Goal: Complete application form: Complete application form

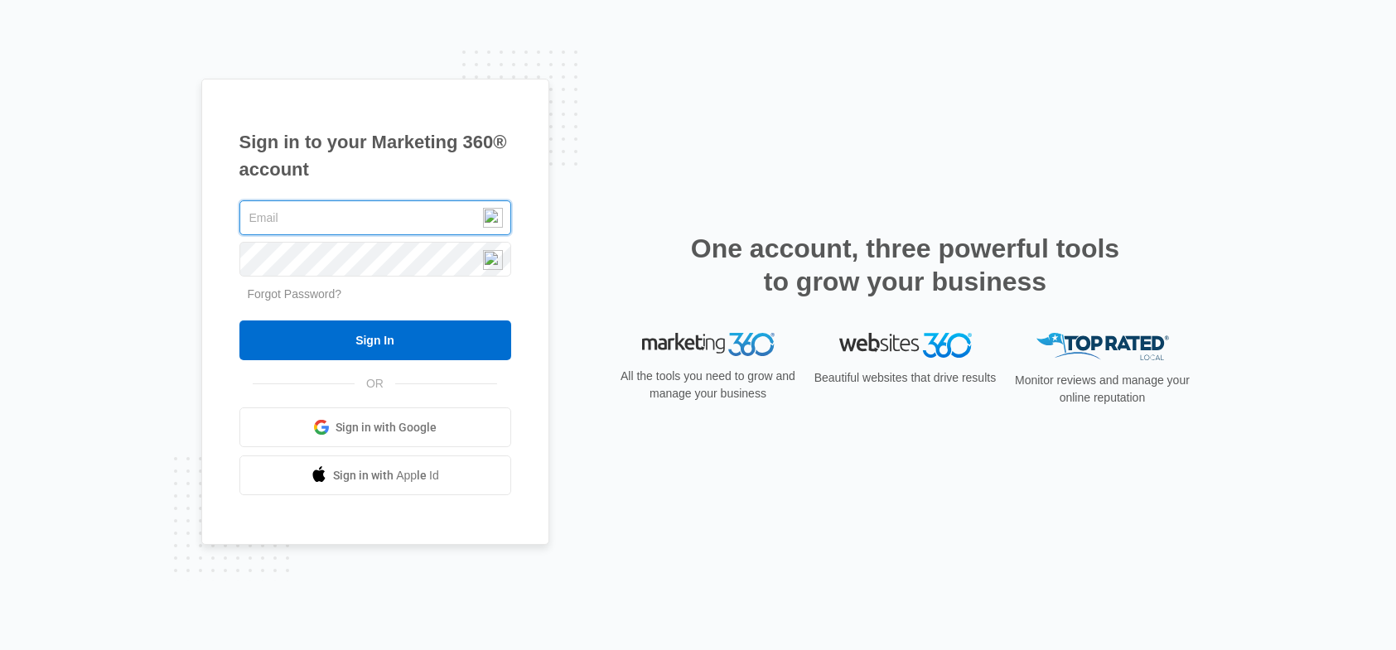
click at [408, 221] on input "text" at bounding box center [375, 218] width 272 height 35
click at [332, 215] on input "text" at bounding box center [375, 218] width 272 height 35
type input "s"
type input "ed.lowery@fitechcorp.com"
click at [223, 228] on div "Sign in to your Marketing 360® account ed.lowery@fitechcorp.com Forgot Password…" at bounding box center [375, 312] width 348 height 467
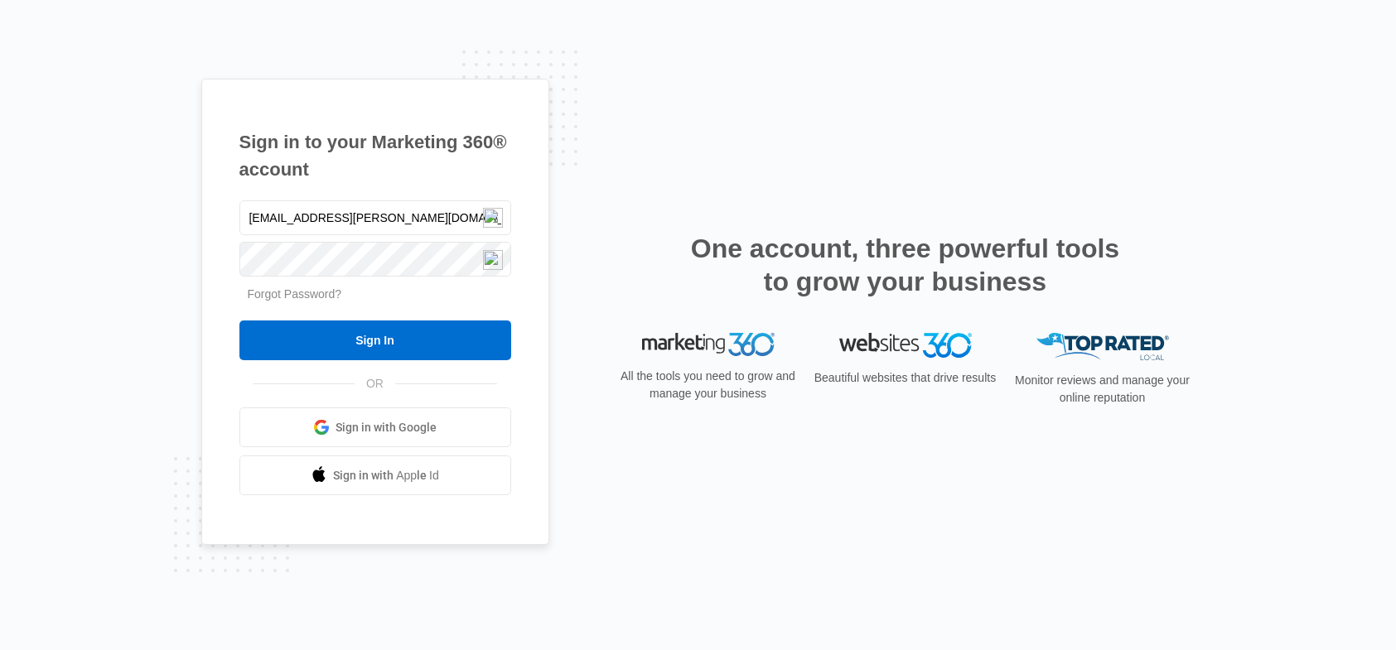
click at [297, 297] on link "Forgot Password?" at bounding box center [295, 294] width 94 height 13
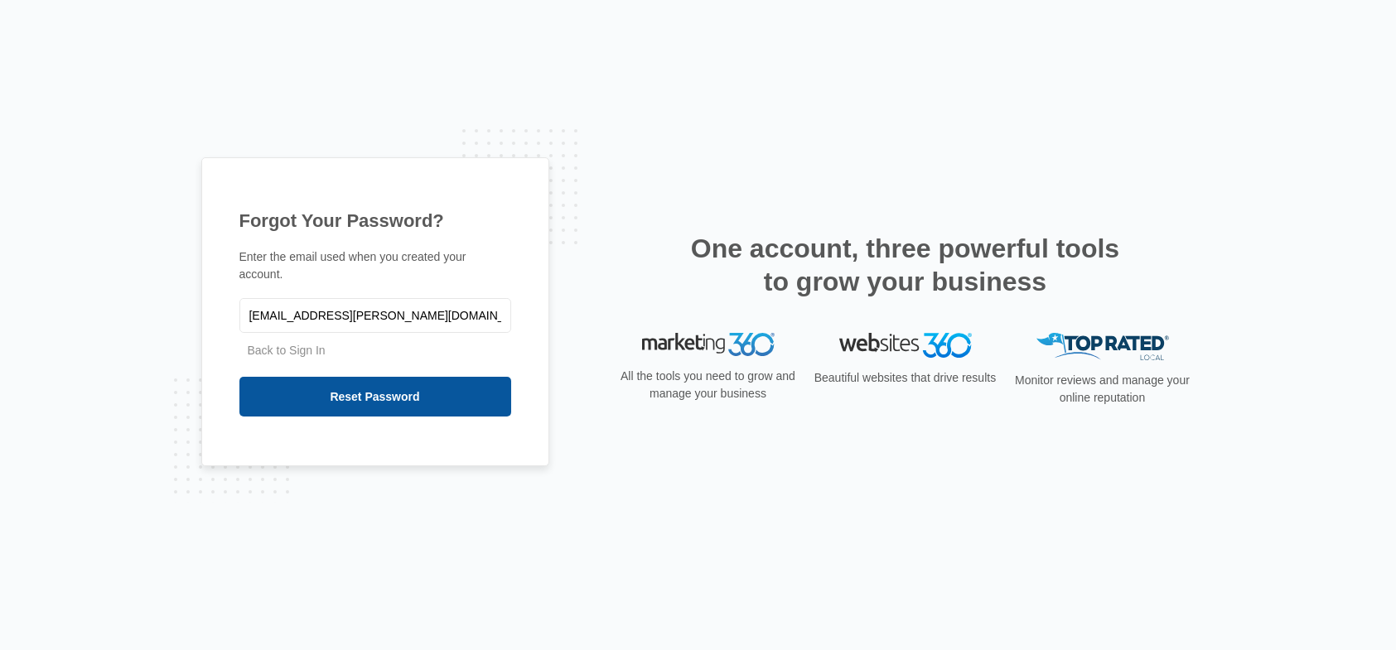
type input "[EMAIL_ADDRESS][PERSON_NAME][DOMAIN_NAME]"
click at [355, 392] on input "Reset Password" at bounding box center [375, 397] width 272 height 40
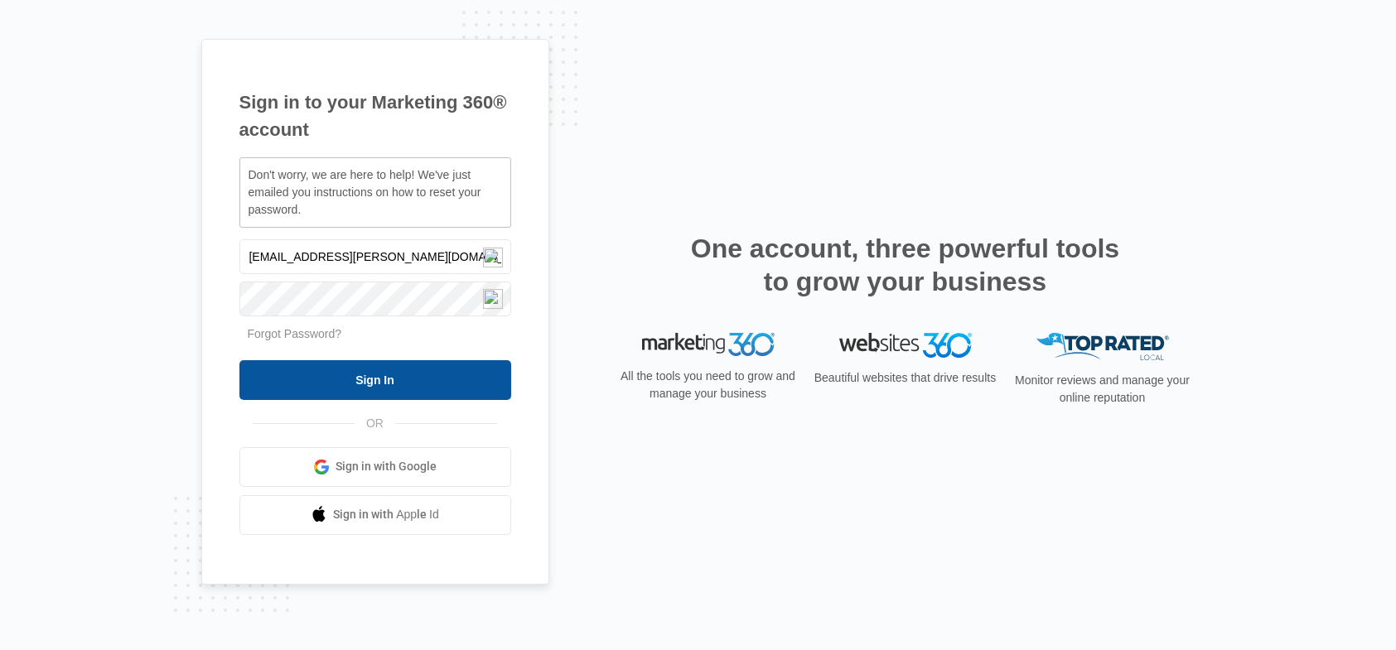
click at [368, 386] on input "Sign In" at bounding box center [375, 380] width 272 height 40
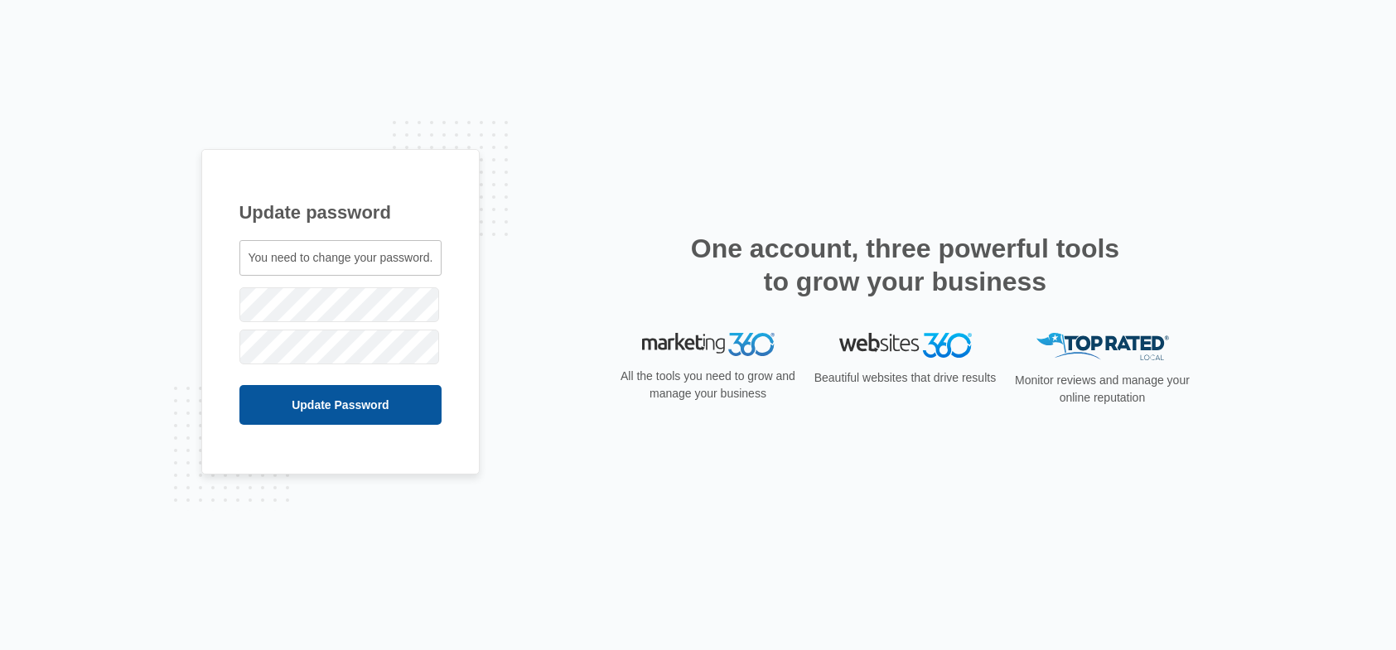
click at [335, 407] on input "Update Password" at bounding box center [340, 405] width 203 height 40
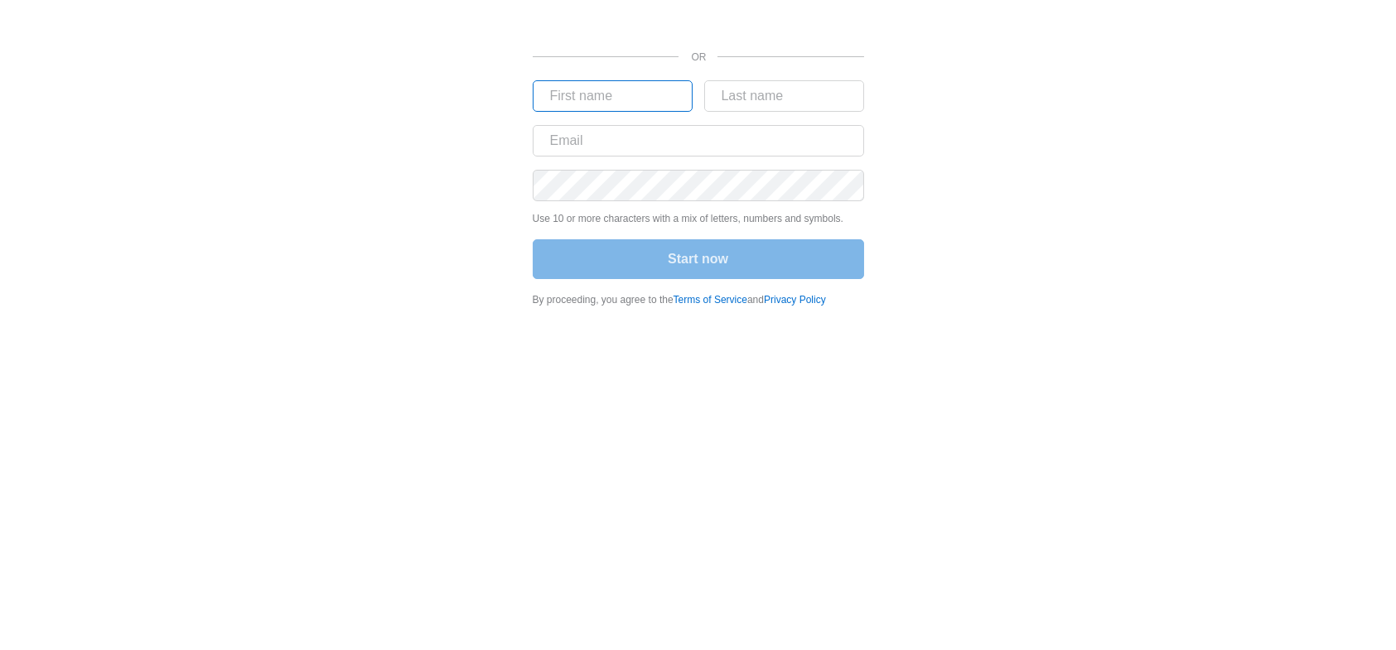
click at [631, 97] on input "text" at bounding box center [613, 95] width 160 height 31
type input "[PERSON_NAME]"
type input "E [PERSON_NAME]"
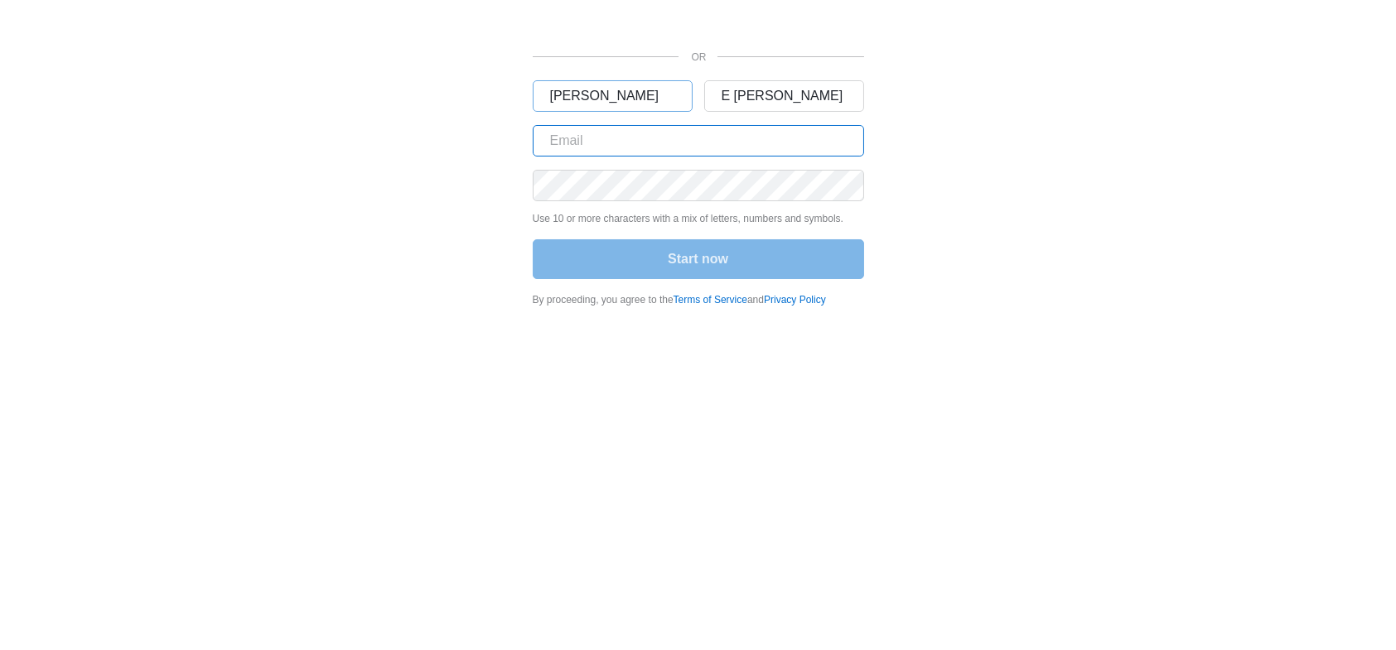
type input "[EMAIL_ADDRESS][PERSON_NAME][DOMAIN_NAME]"
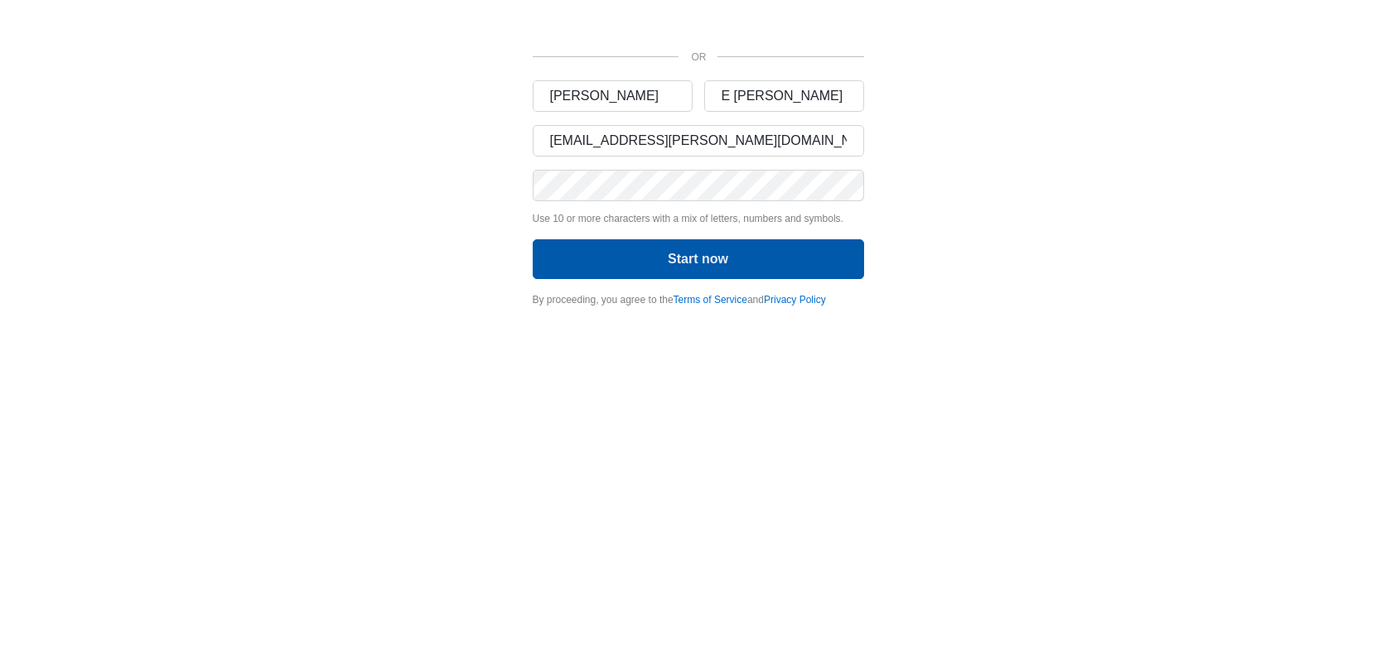
click at [688, 254] on button "Start now" at bounding box center [698, 259] width 331 height 40
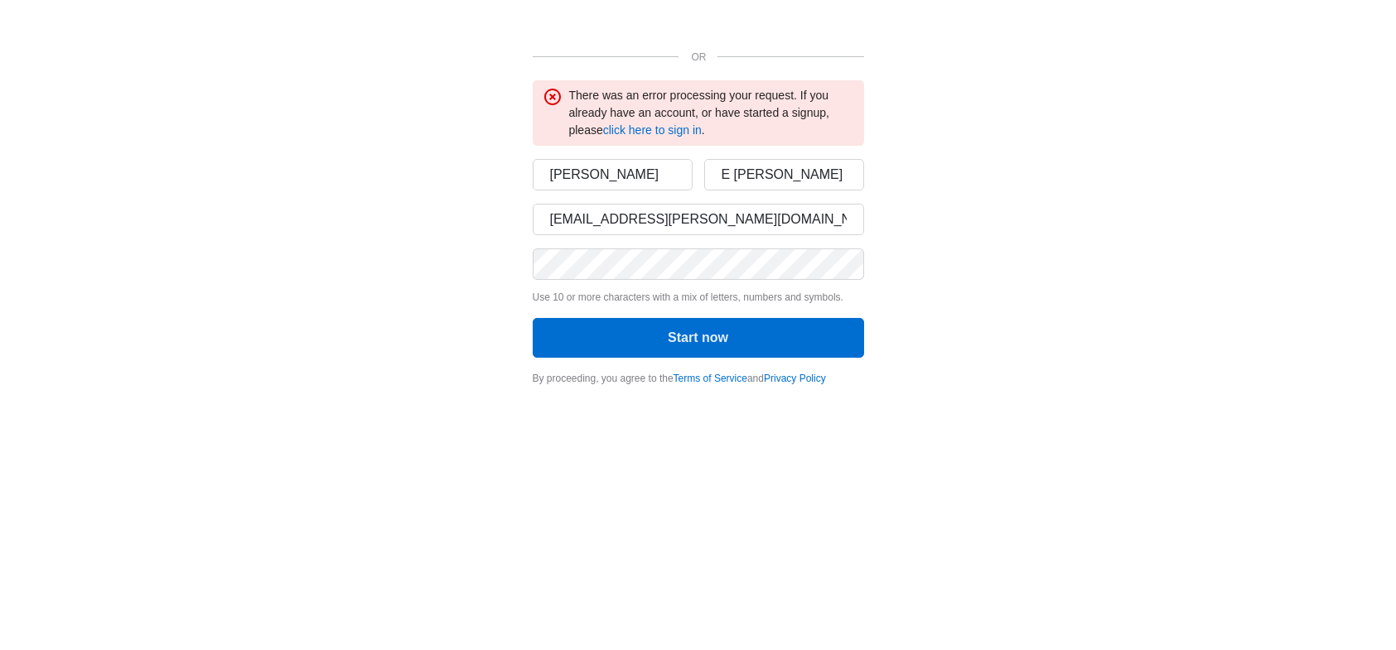
drag, startPoint x: 660, startPoint y: 115, endPoint x: 623, endPoint y: 115, distance: 37.3
drag, startPoint x: 623, startPoint y: 115, endPoint x: 553, endPoint y: 118, distance: 70.5
click at [553, 118] on div "There was an error processing your request. If you already have an account, or …" at bounding box center [699, 113] width 312 height 52
click at [666, 128] on link "click here to sign in" at bounding box center [652, 129] width 99 height 13
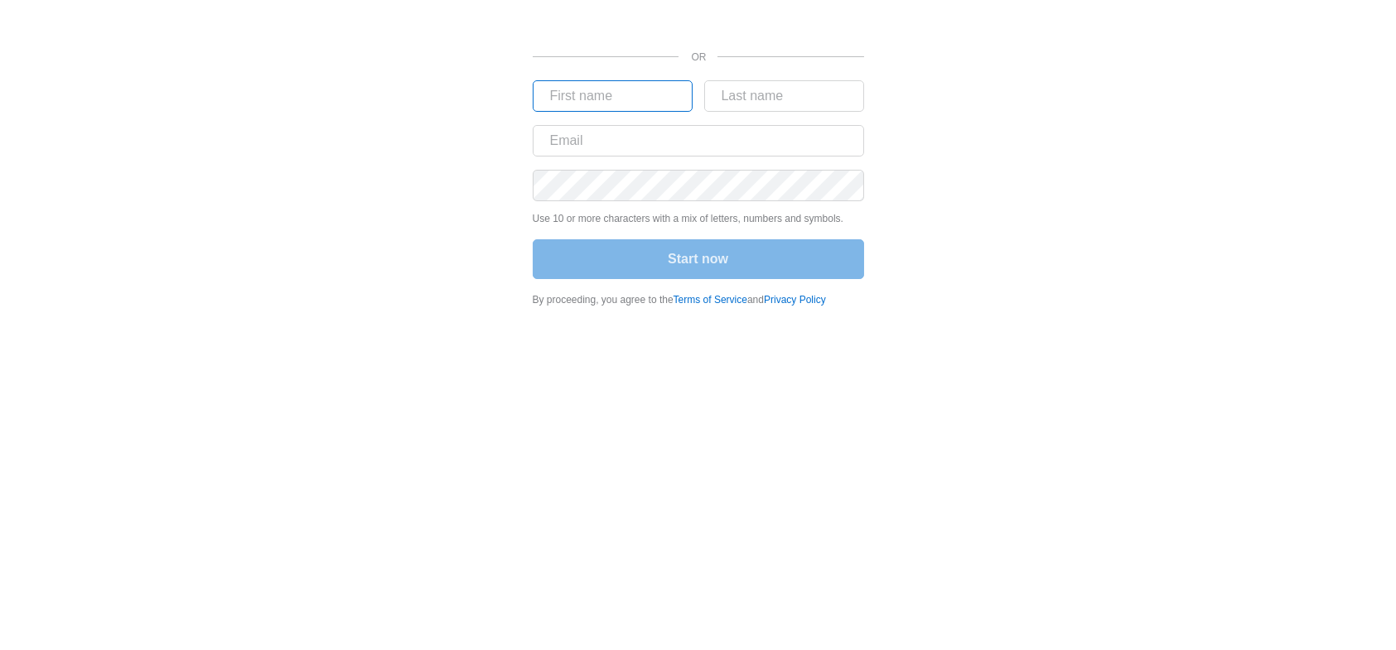
click at [599, 98] on input "text" at bounding box center [613, 95] width 160 height 31
type input "Marion"
type input "E Lowery"
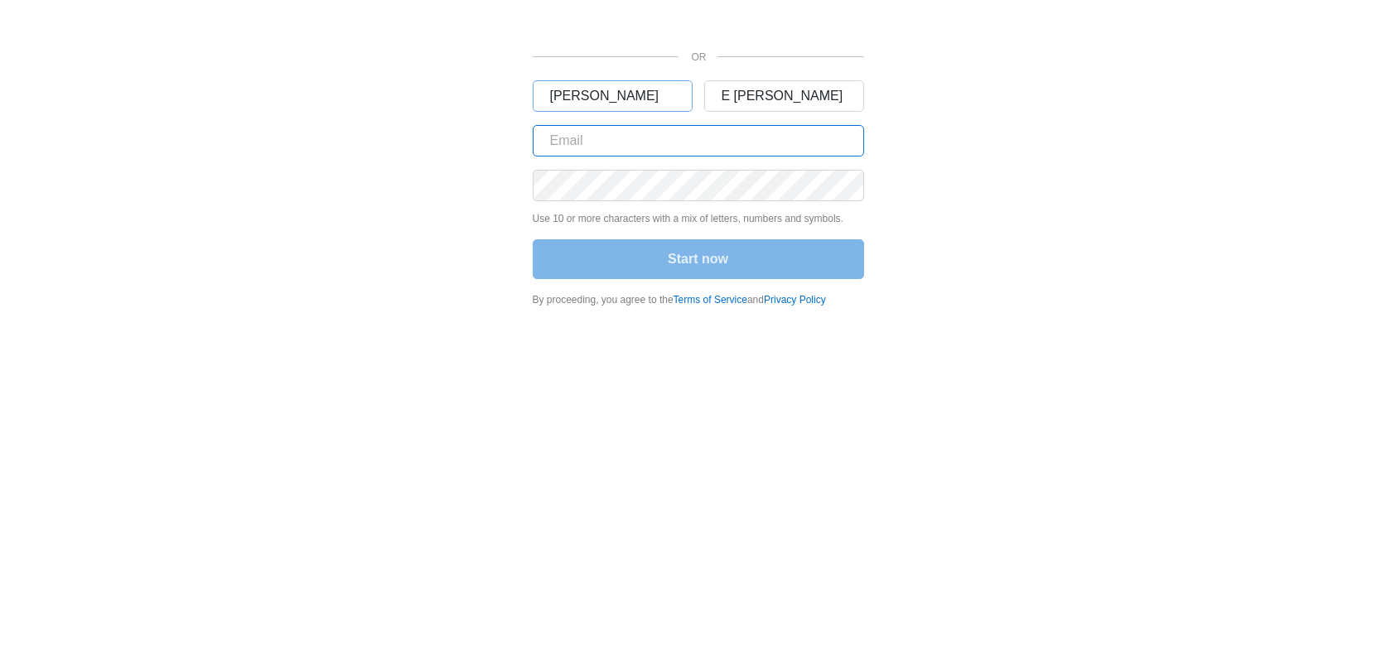
type input "ed.lowery@fitechcorp.com"
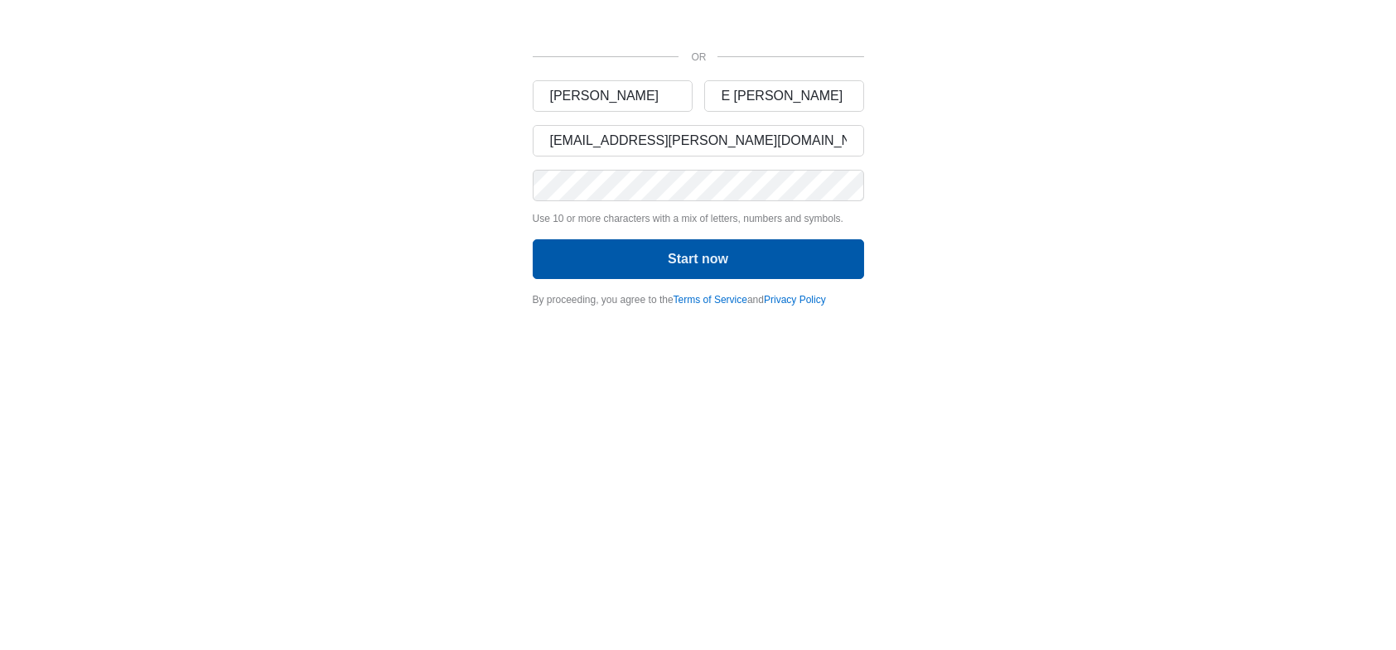
click at [681, 255] on button "Start now" at bounding box center [698, 259] width 331 height 40
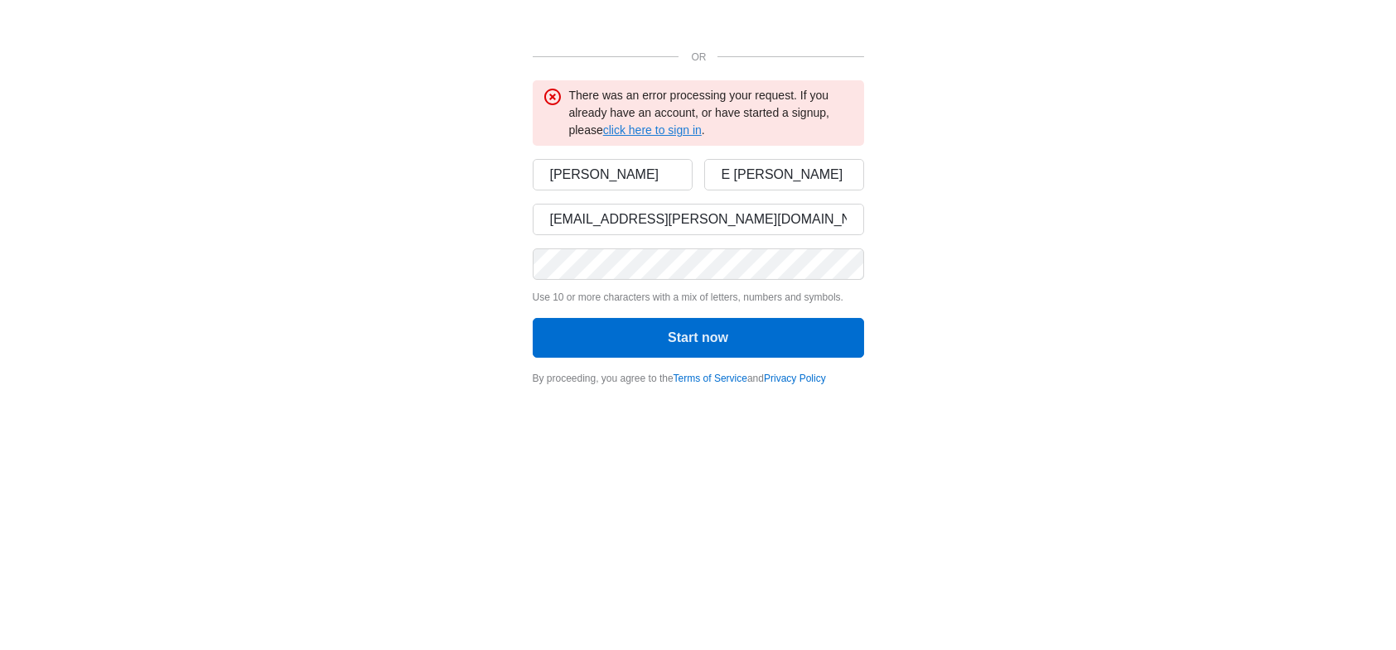
click at [655, 127] on link "click here to sign in" at bounding box center [652, 129] width 99 height 13
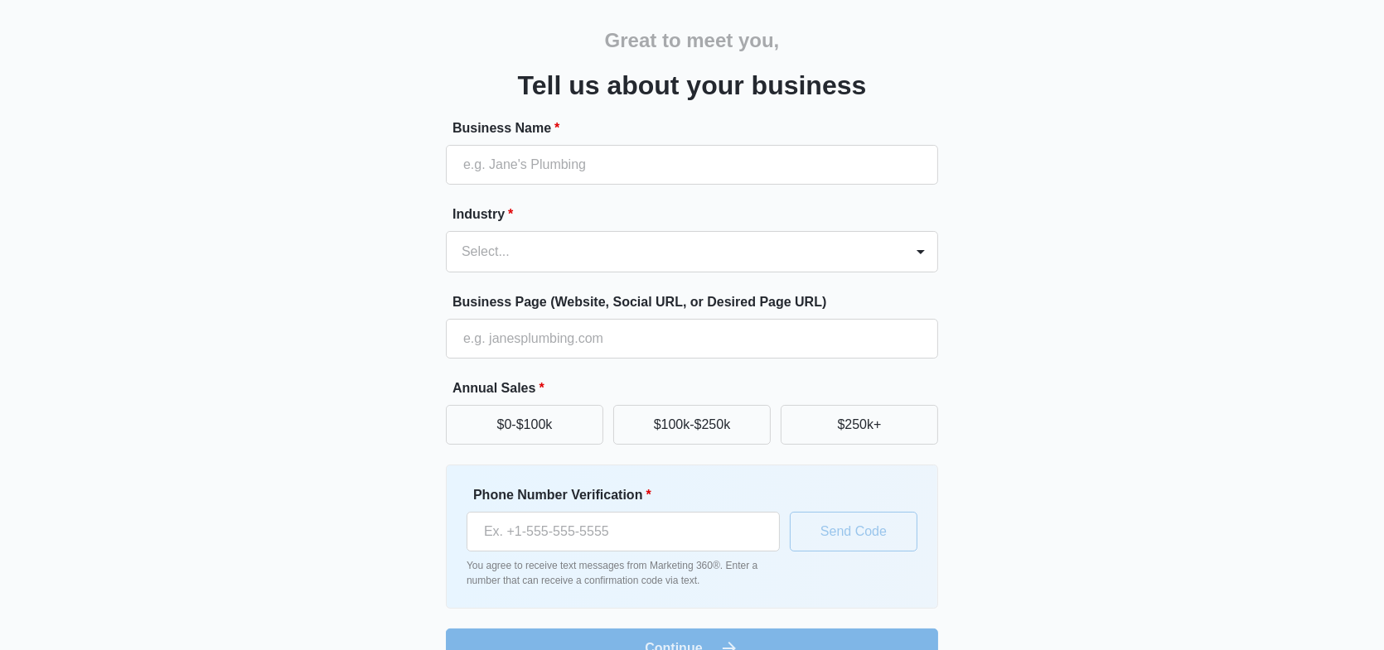
scroll to position [90, 0]
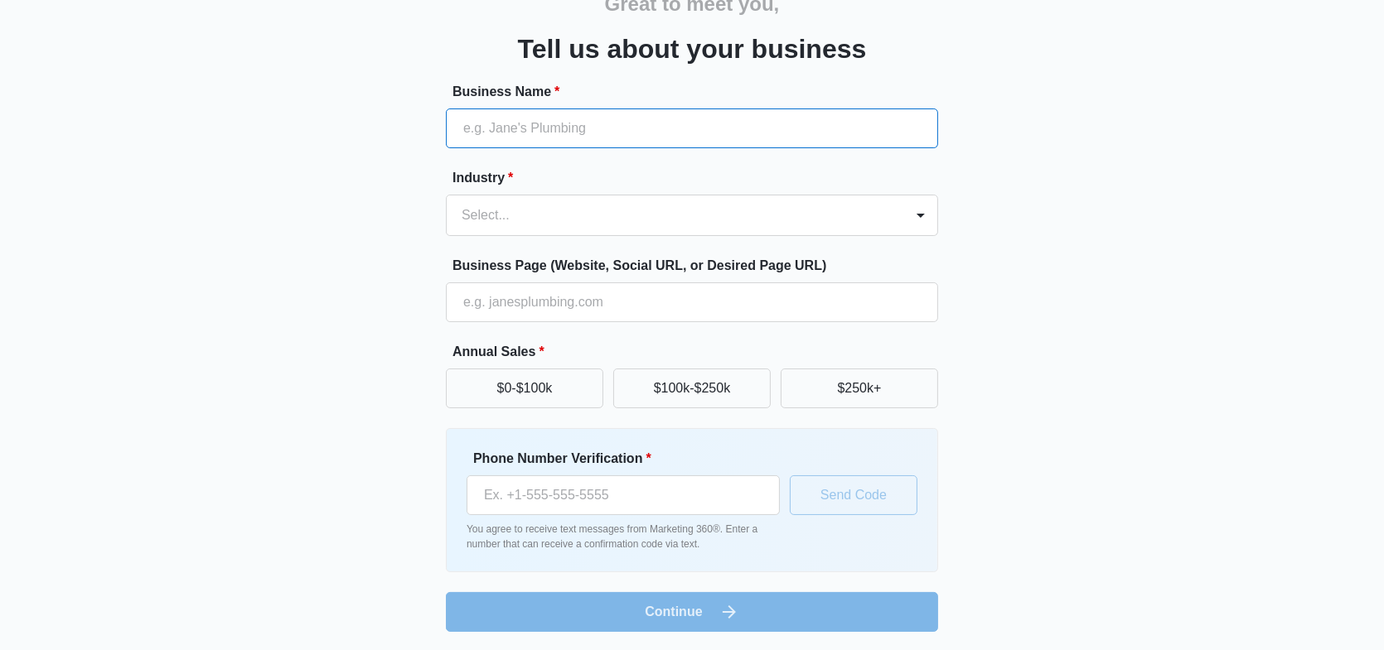
click at [583, 130] on input "Business Name *" at bounding box center [692, 129] width 492 height 40
type input "Total Network Technologies, Inc."
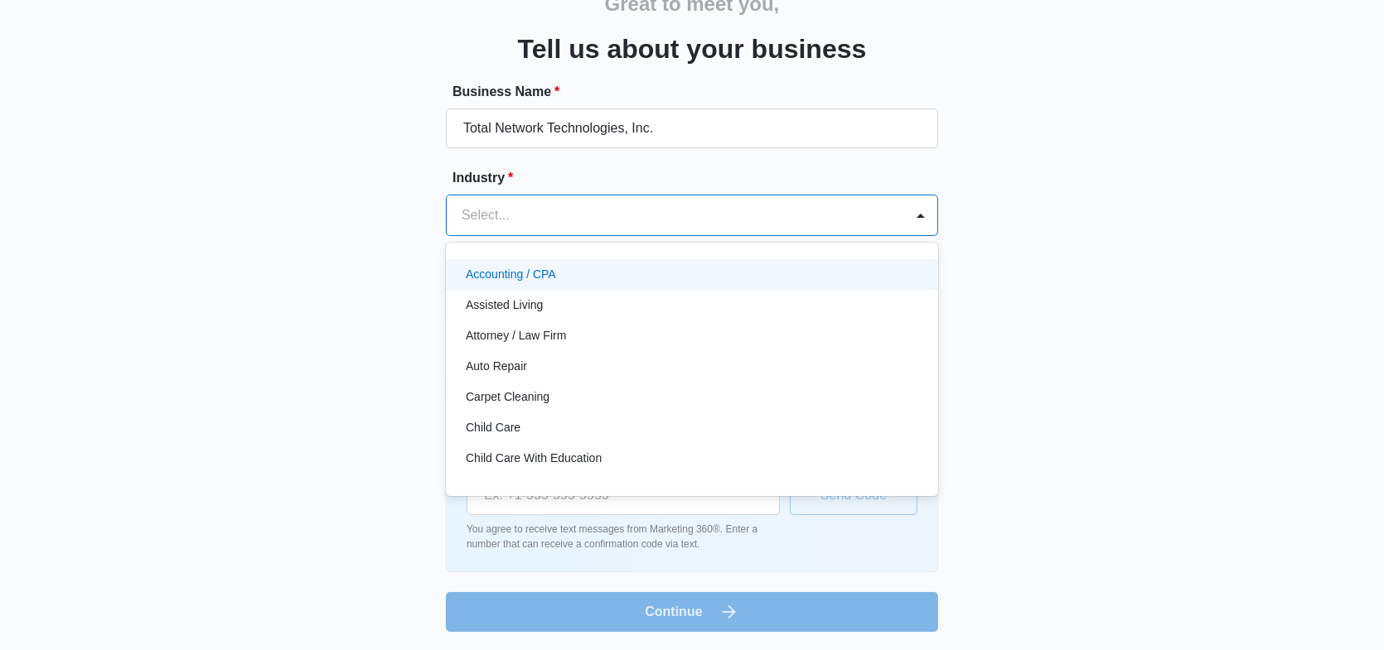
click at [559, 215] on div at bounding box center [672, 215] width 421 height 23
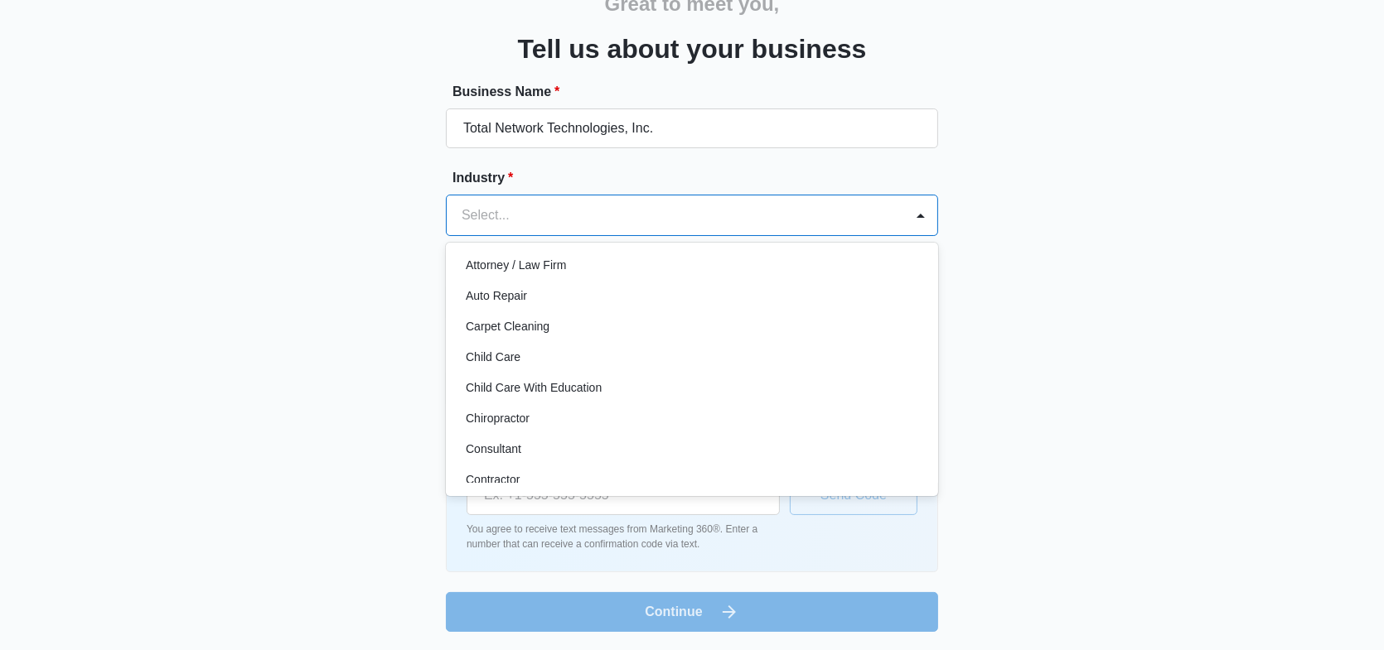
scroll to position [0, 0]
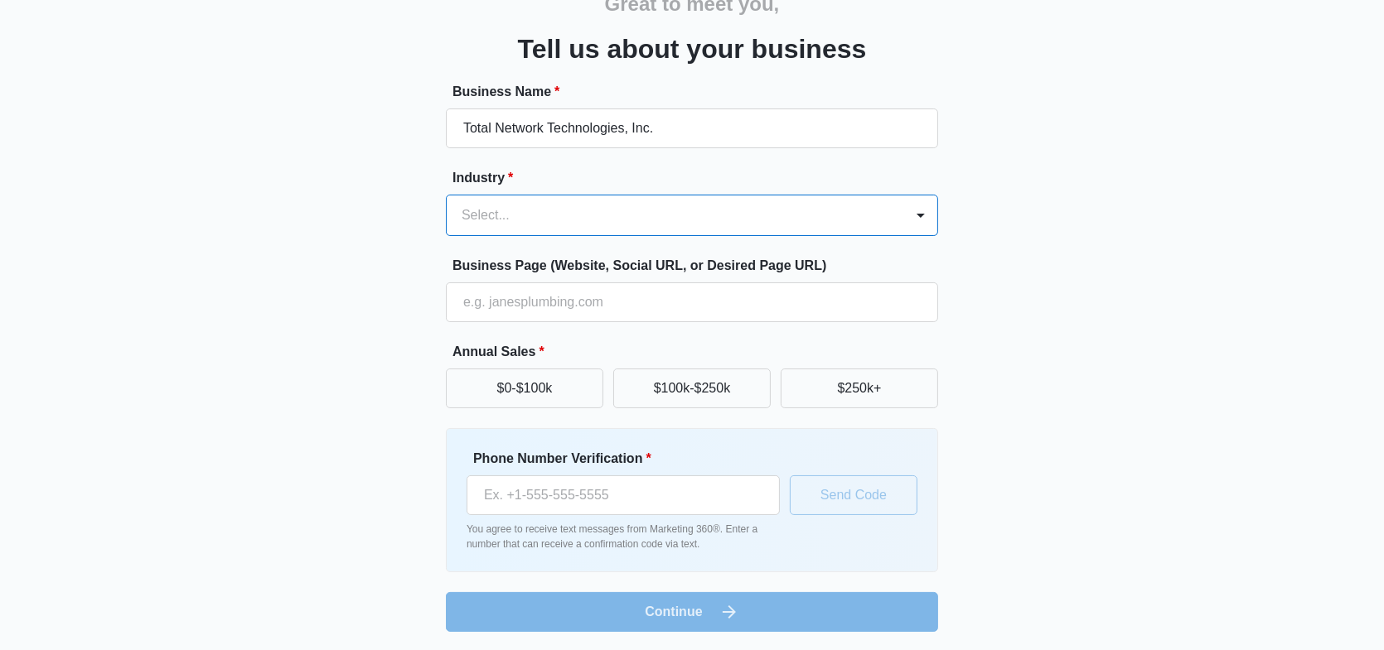
click at [529, 211] on div at bounding box center [672, 215] width 421 height 23
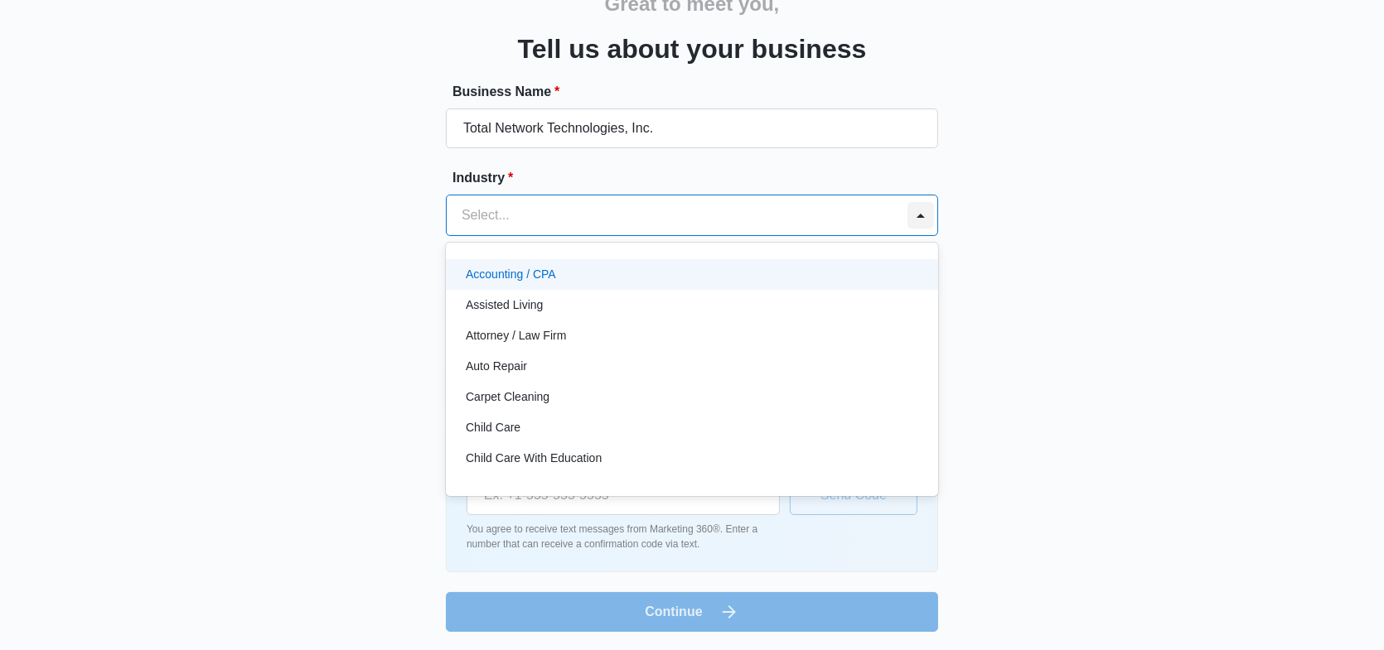
click at [920, 213] on div at bounding box center [920, 215] width 27 height 27
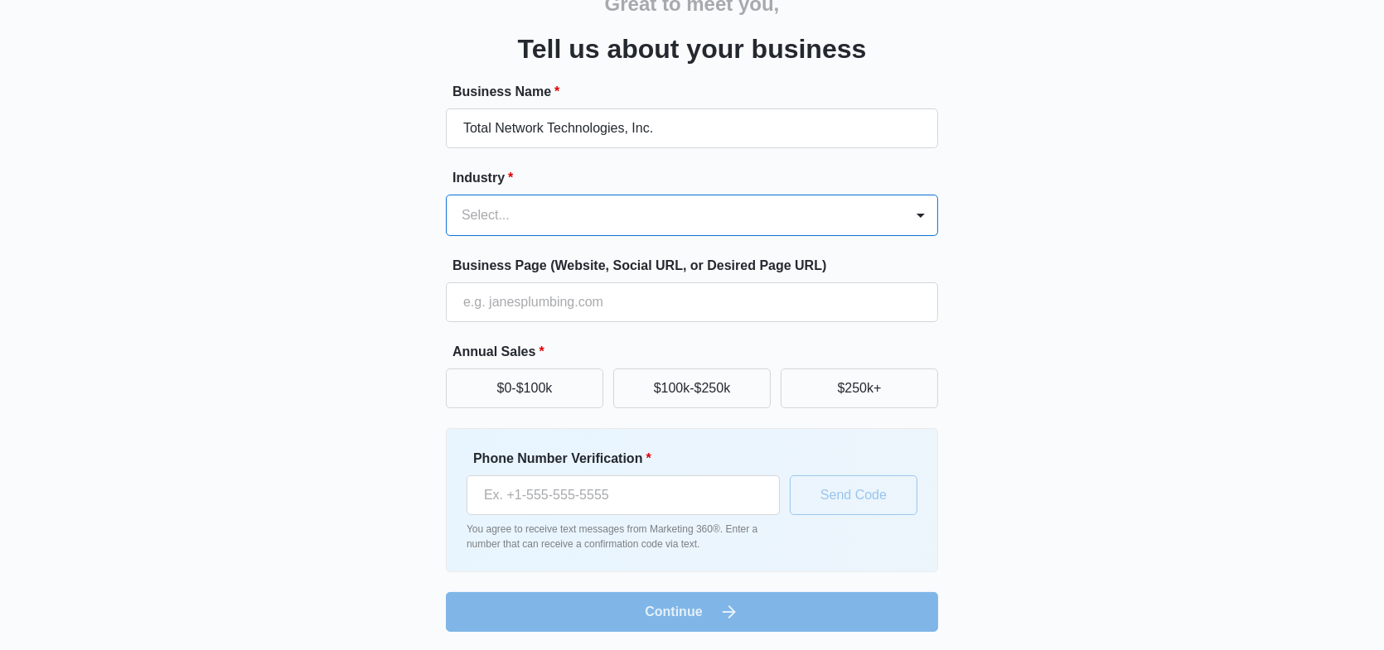
click at [506, 210] on div at bounding box center [672, 215] width 421 height 23
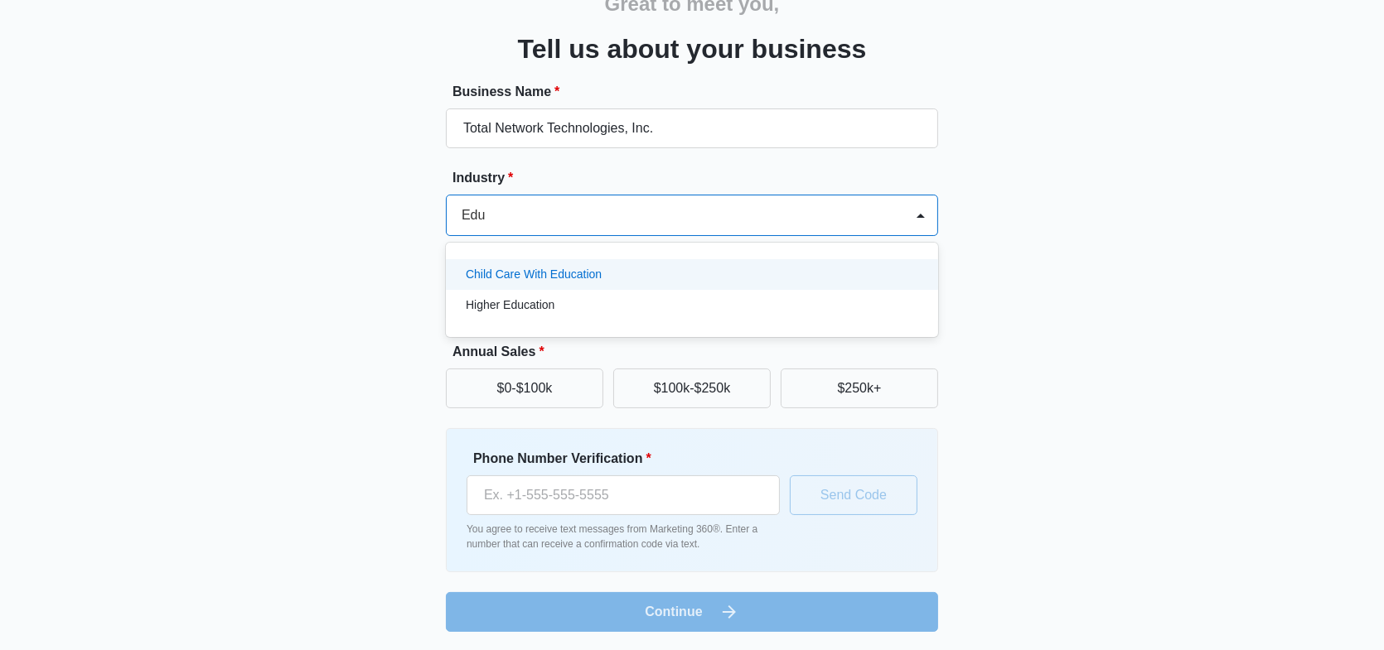
scroll to position [0, 0]
type input "Education"
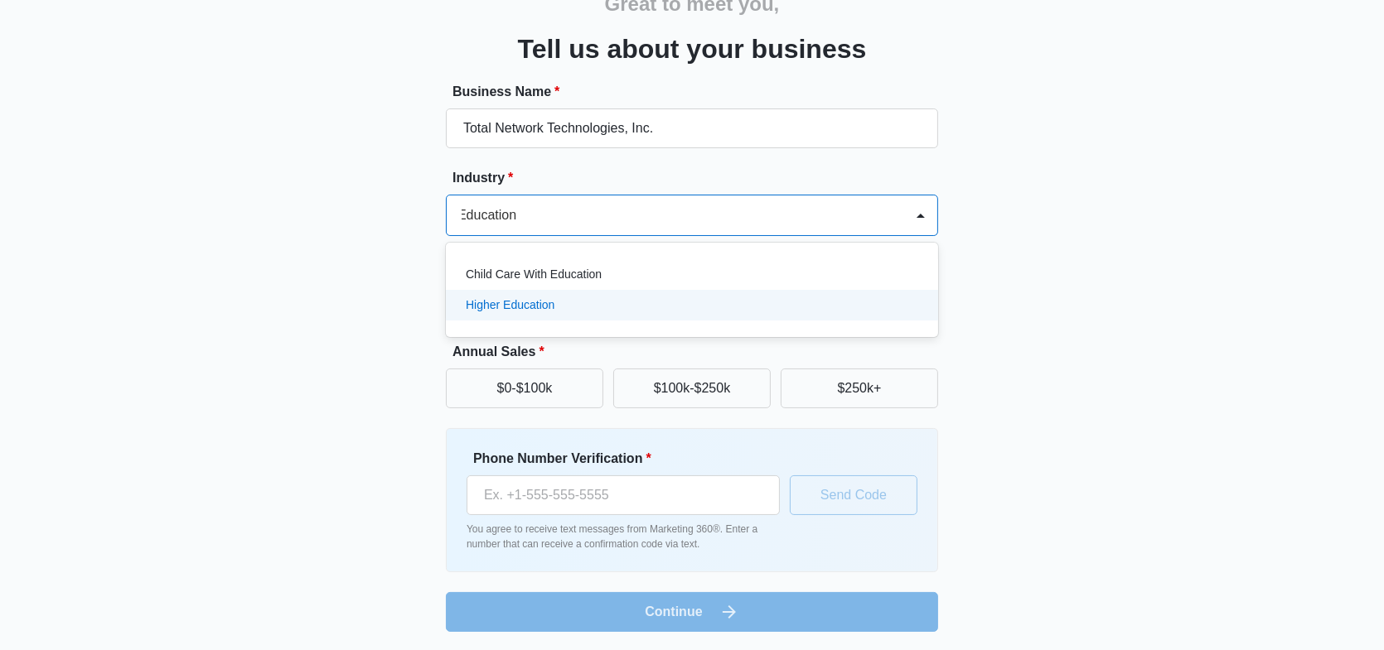
click at [522, 303] on p "Higher Education" at bounding box center [510, 305] width 89 height 17
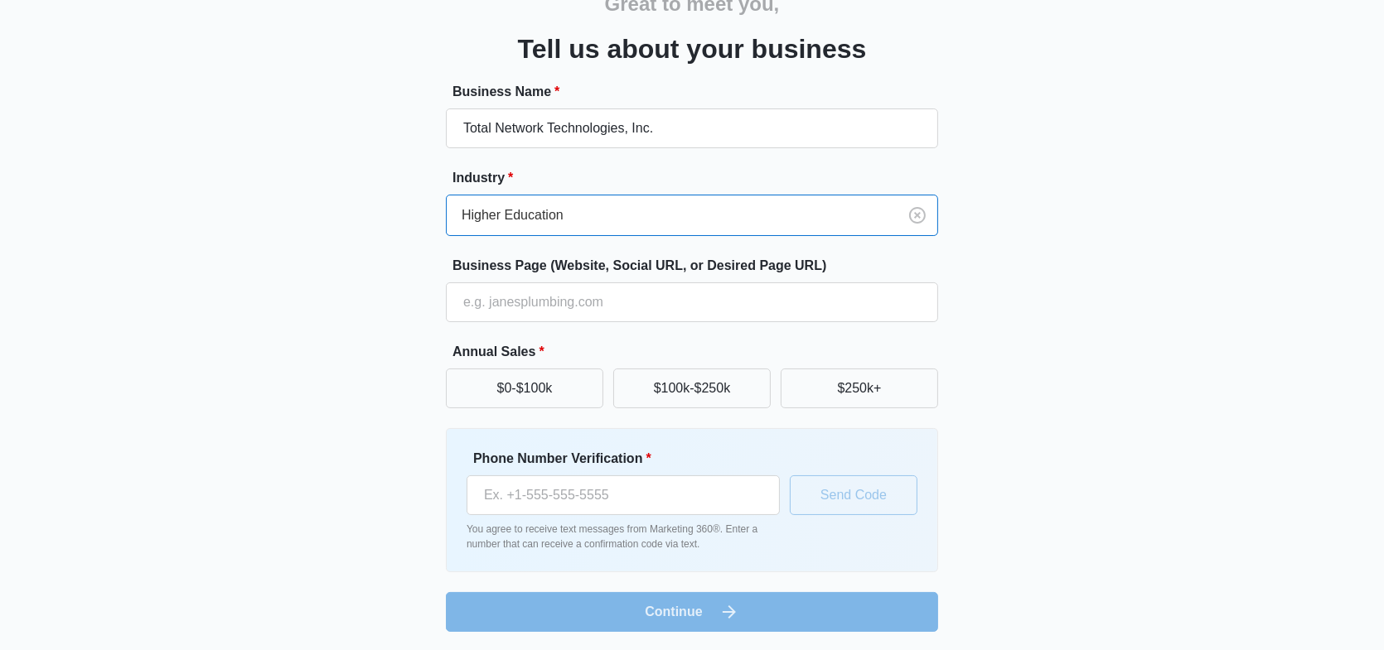
scroll to position [0, 0]
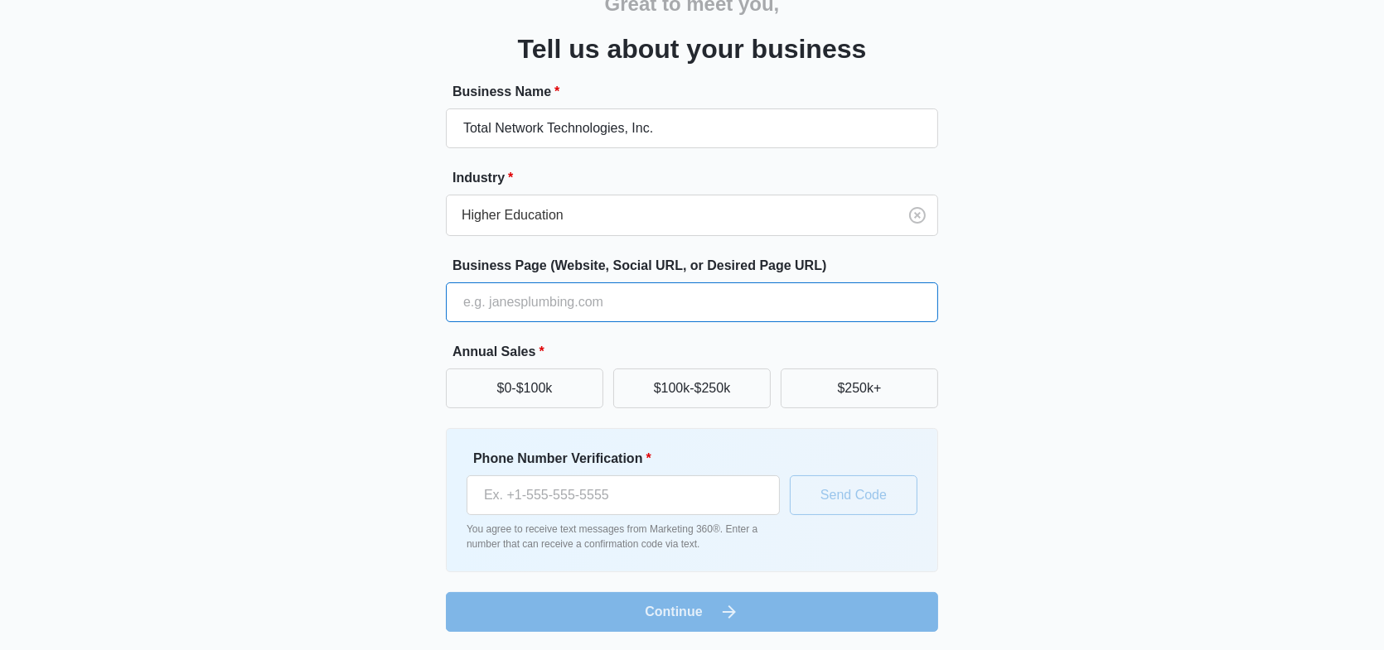
click at [548, 302] on input "Business Page (Website, Social URL, or Desired Page URL)" at bounding box center [692, 303] width 492 height 40
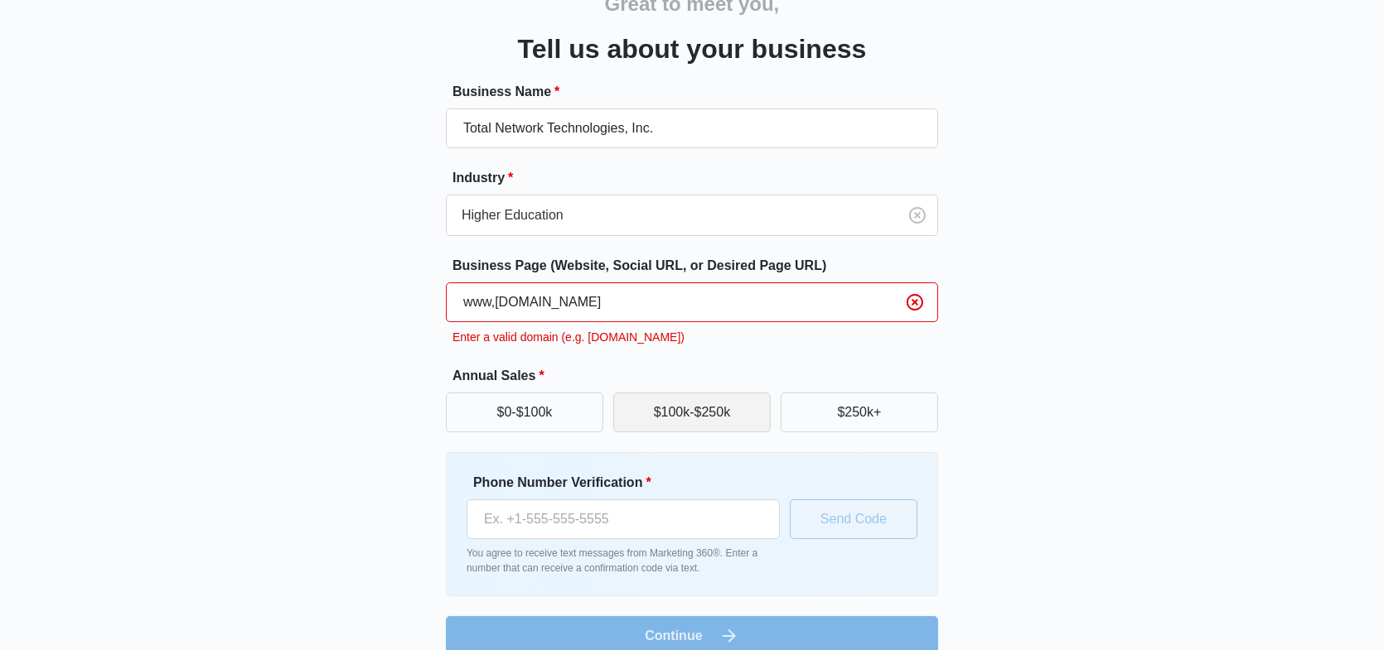
type input "www,[DOMAIN_NAME]"
click at [693, 422] on button "$100k-$250k" at bounding box center [691, 413] width 157 height 40
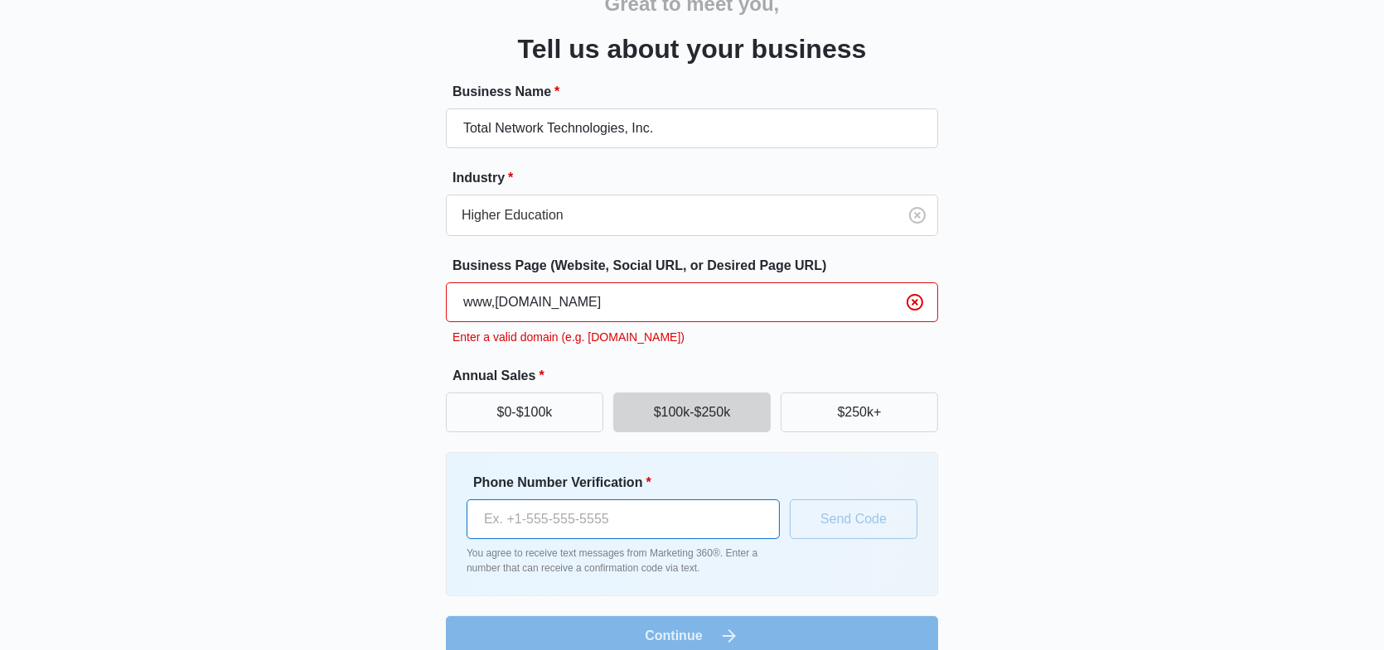
click at [587, 522] on input "Phone Number Verification *" at bounding box center [622, 520] width 313 height 40
type input "[PHONE_NUMBER]"
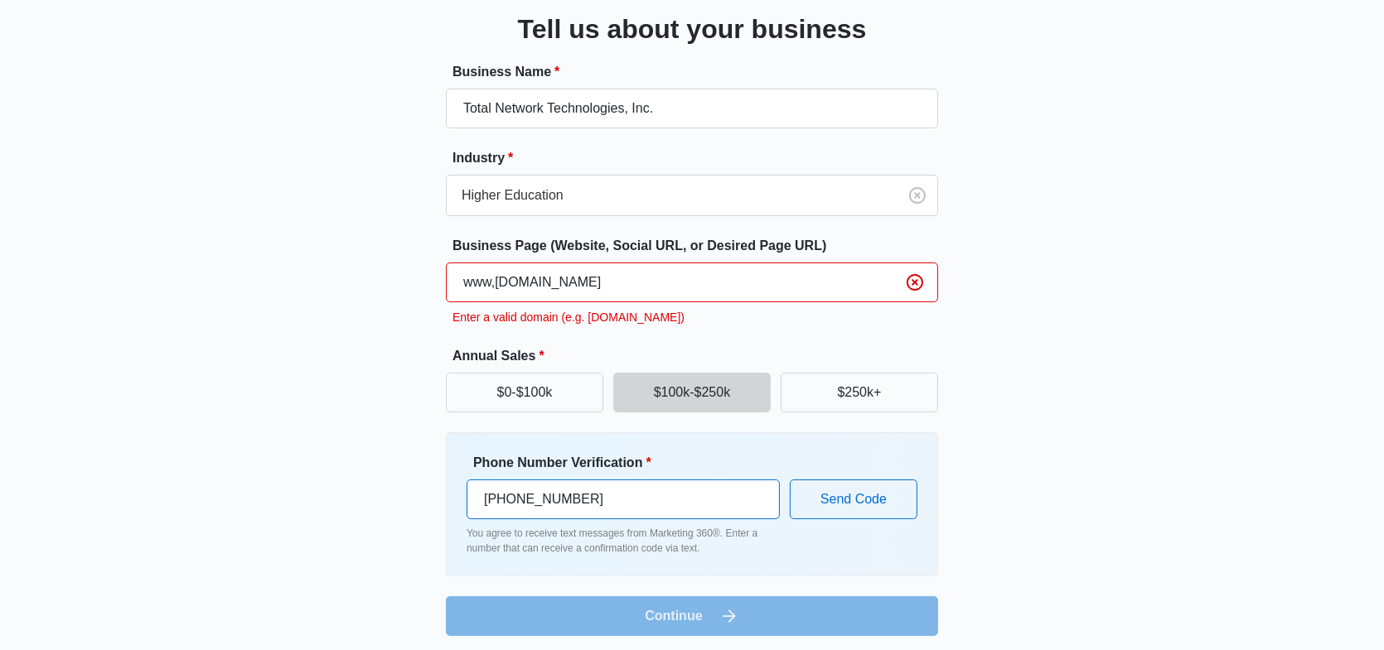
scroll to position [115, 0]
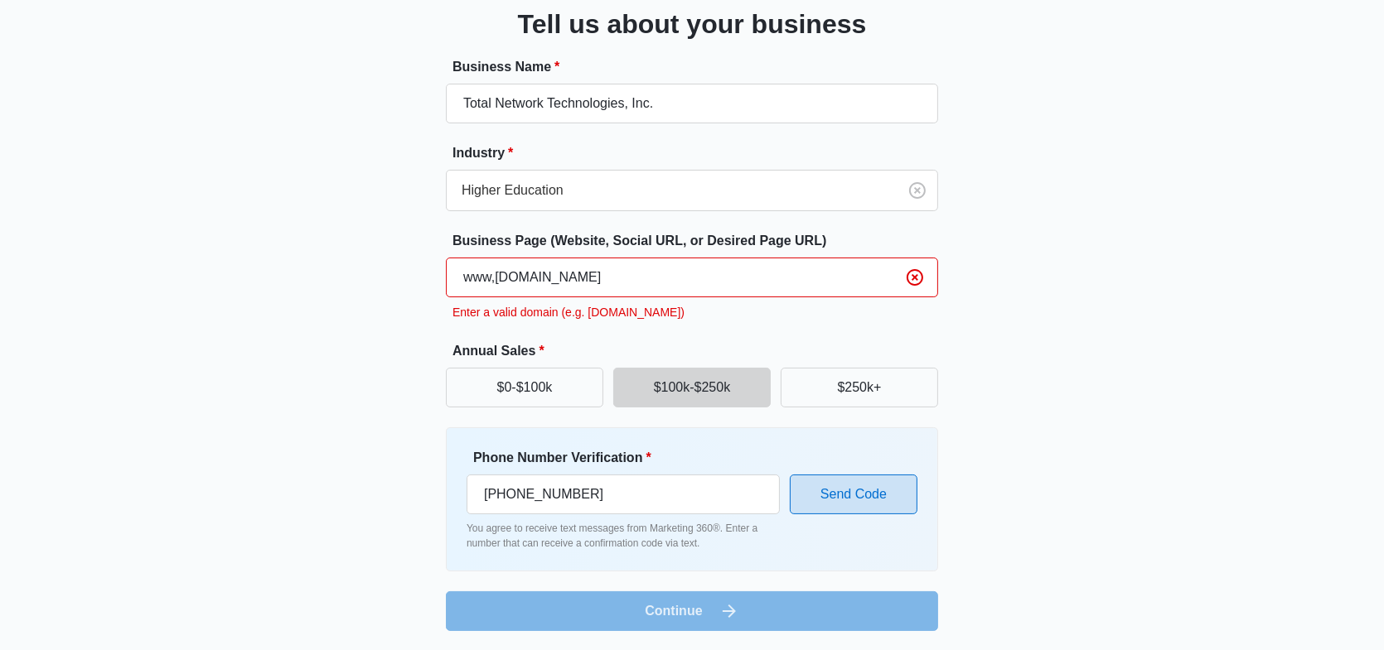
click at [840, 495] on button "Send Code" at bounding box center [854, 495] width 128 height 40
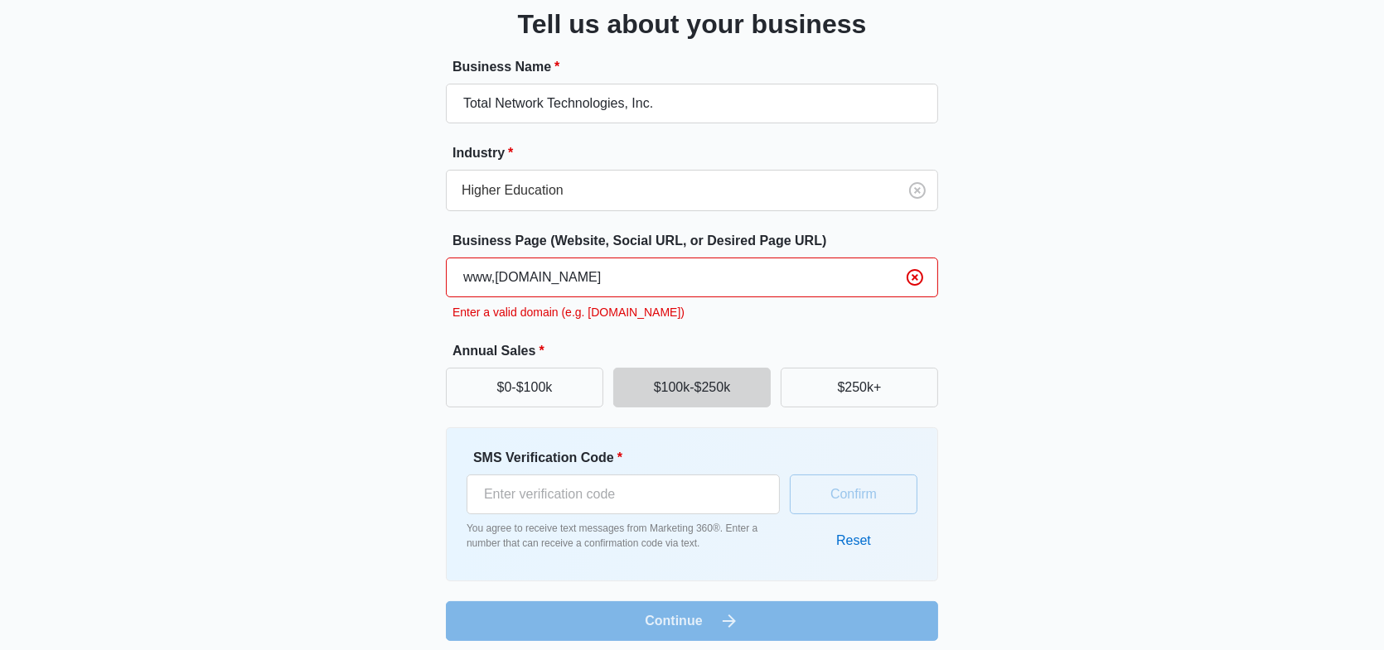
click at [496, 280] on input "www,[DOMAIN_NAME]" at bounding box center [692, 278] width 492 height 40
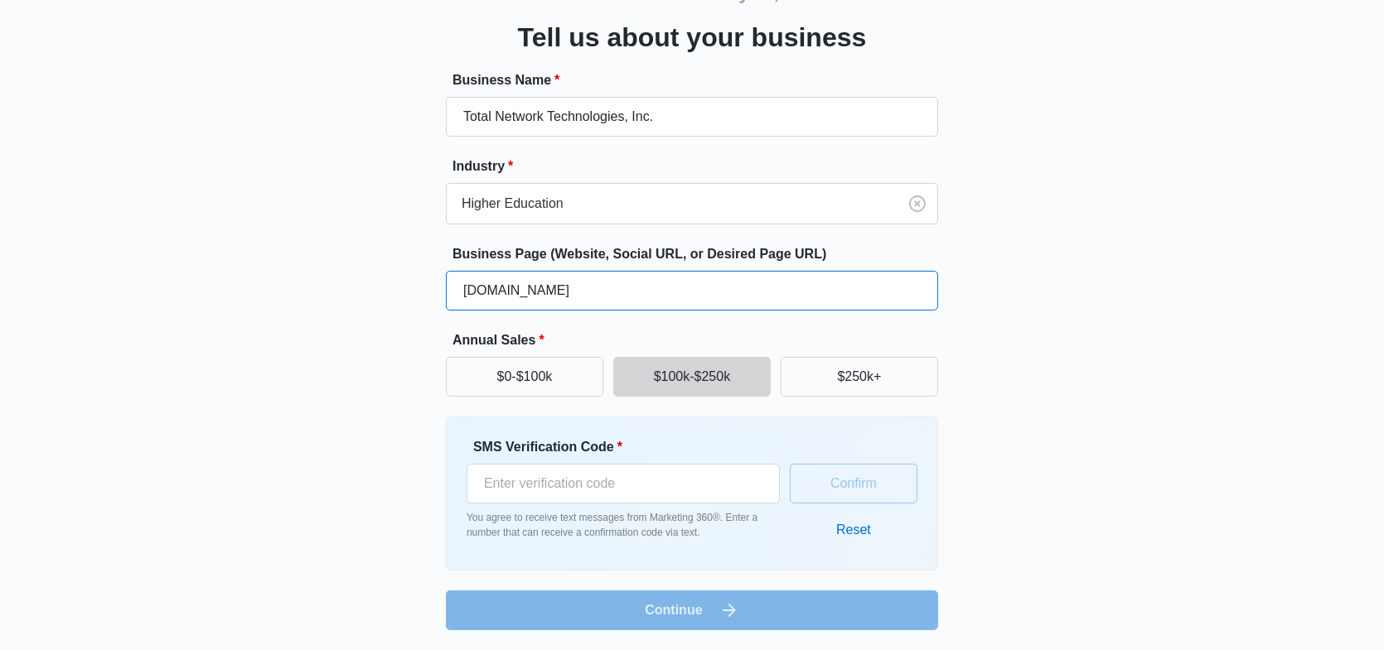
scroll to position [100, 0]
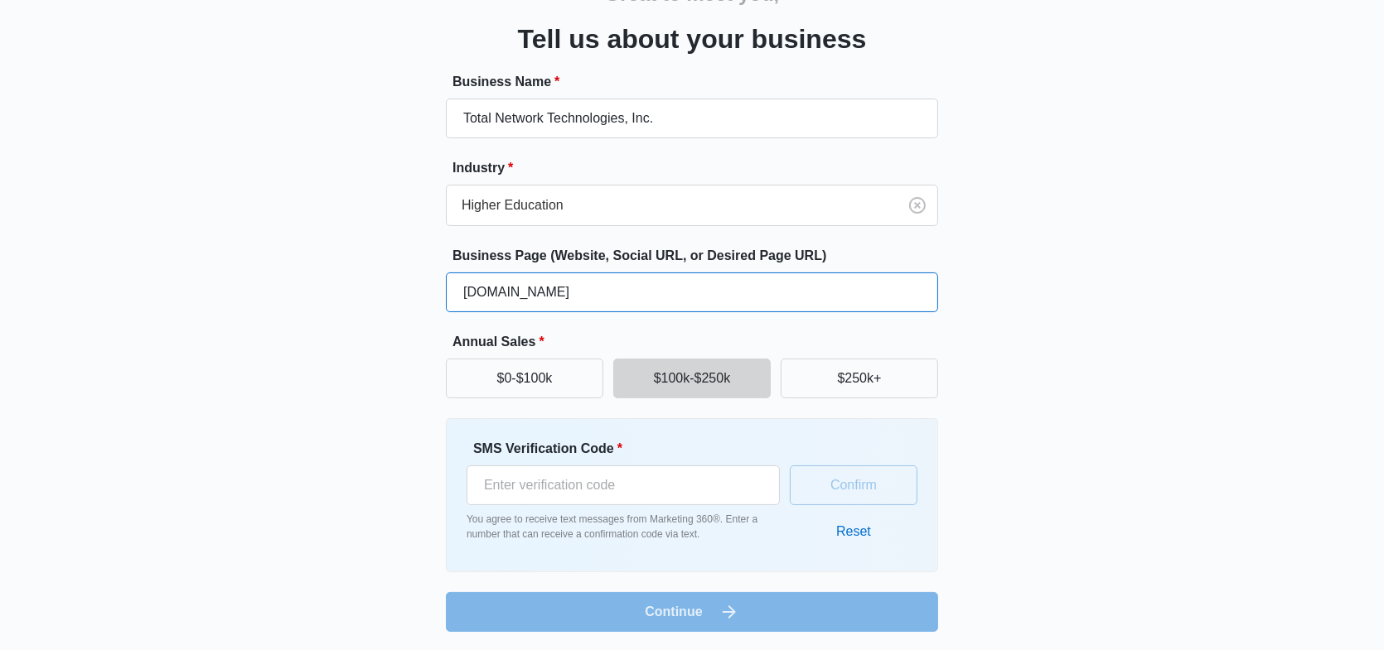
type input "[DOMAIN_NAME]"
click at [374, 318] on div "Great to meet you, Tell us about your business Business Name * Total Network Te…" at bounding box center [692, 291] width 994 height 682
drag, startPoint x: 853, startPoint y: 535, endPoint x: 811, endPoint y: 527, distance: 43.1
click at [811, 527] on div "Confirm Reset" at bounding box center [854, 495] width 128 height 113
click at [853, 533] on button "Reset" at bounding box center [853, 532] width 68 height 40
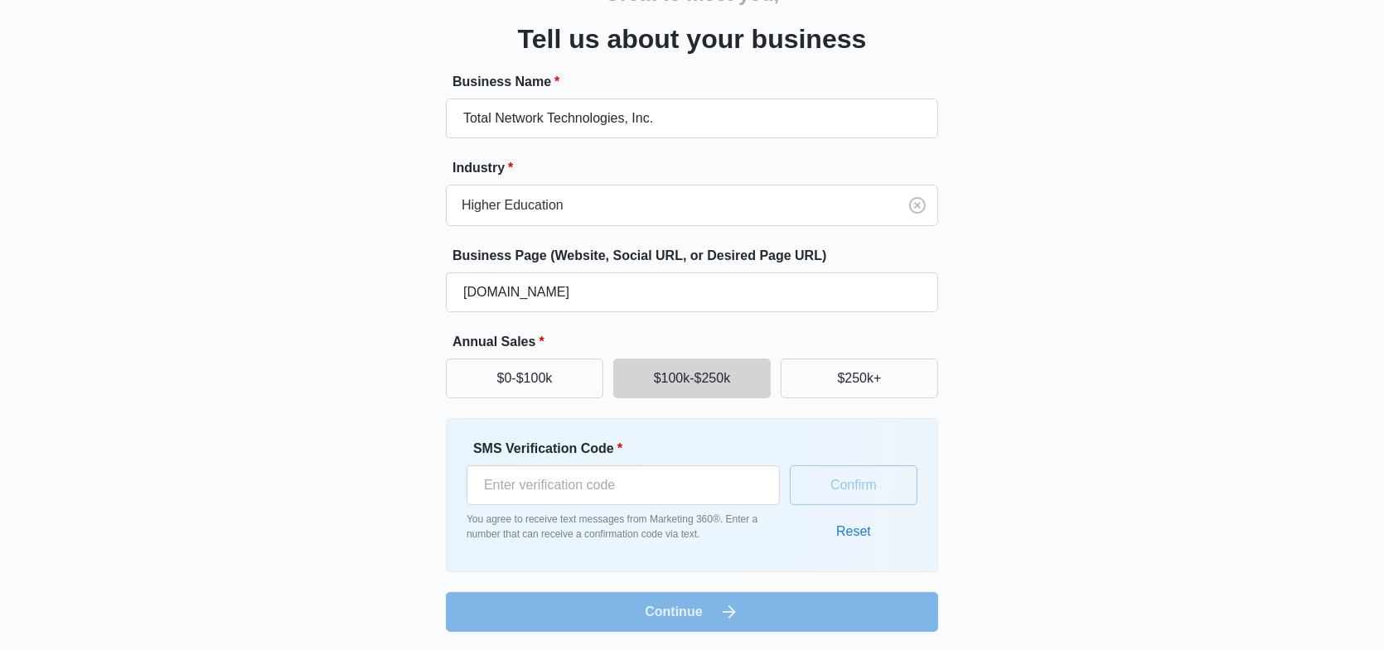
scroll to position [90, 0]
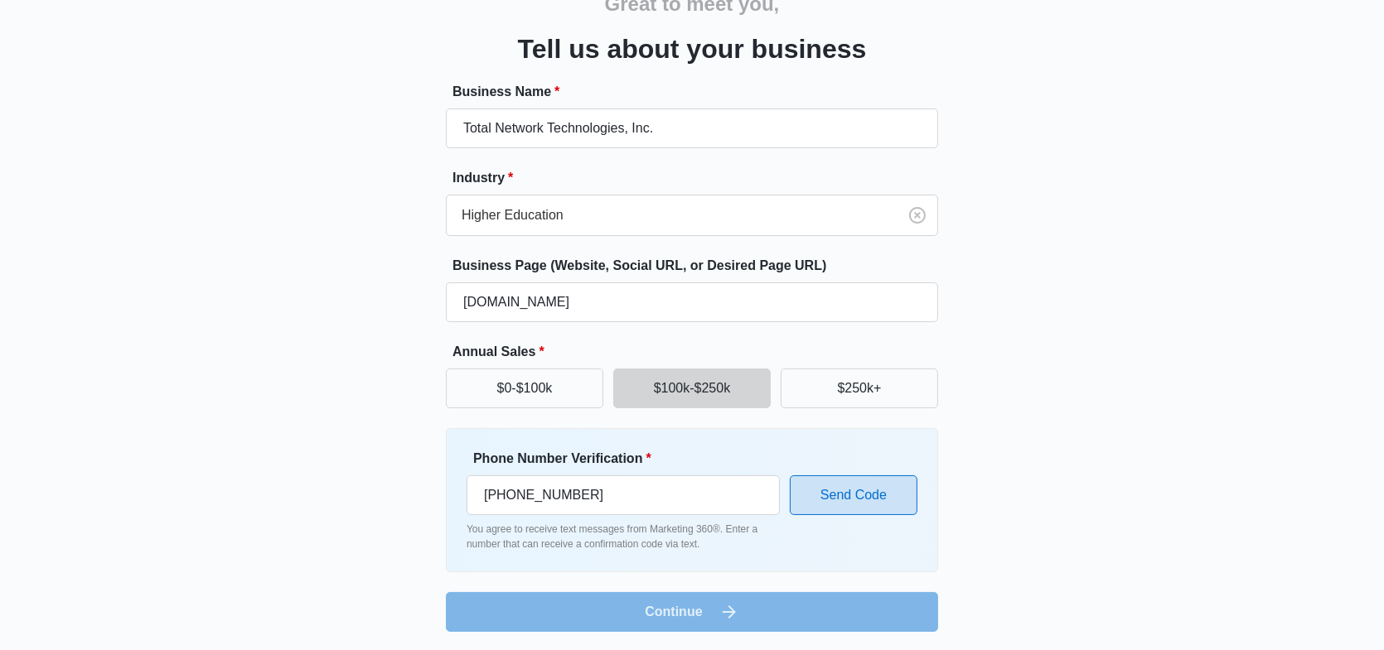
click at [838, 499] on button "Send Code" at bounding box center [854, 496] width 128 height 40
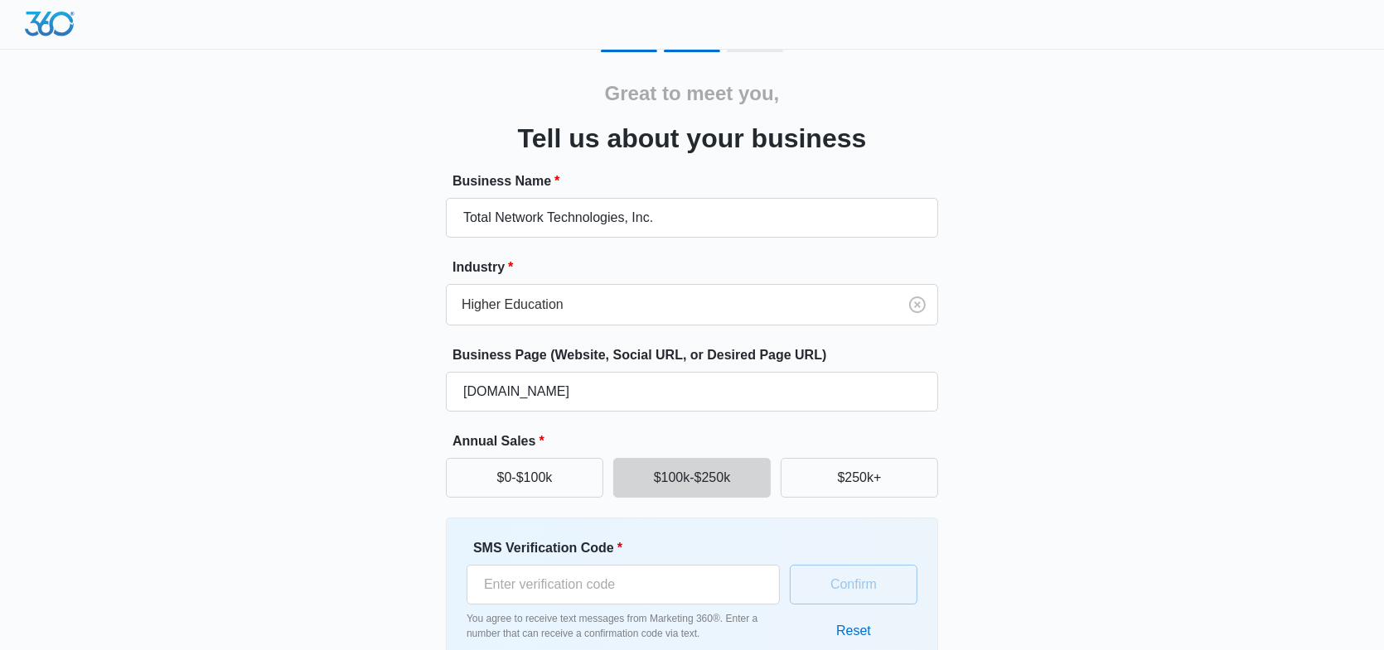
scroll to position [0, 0]
